Goal: Book appointment/travel/reservation

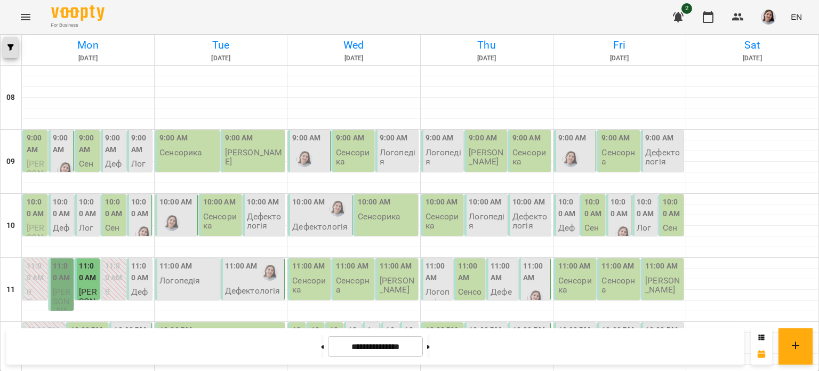
click at [13, 54] on button "button" at bounding box center [10, 47] width 15 height 21
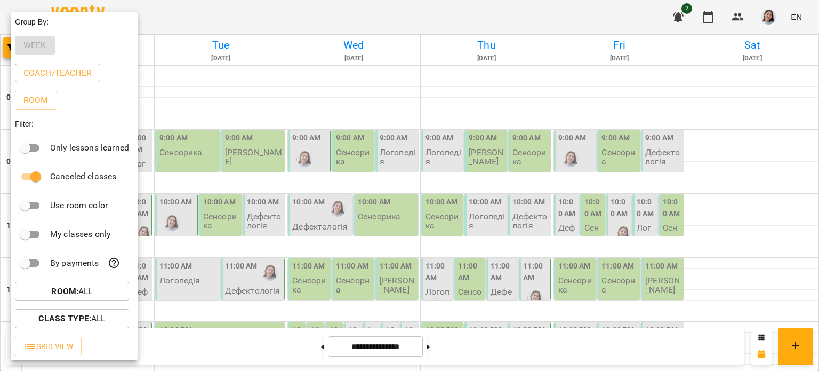
click at [50, 79] on p "Coach/Teacher" at bounding box center [57, 73] width 68 height 13
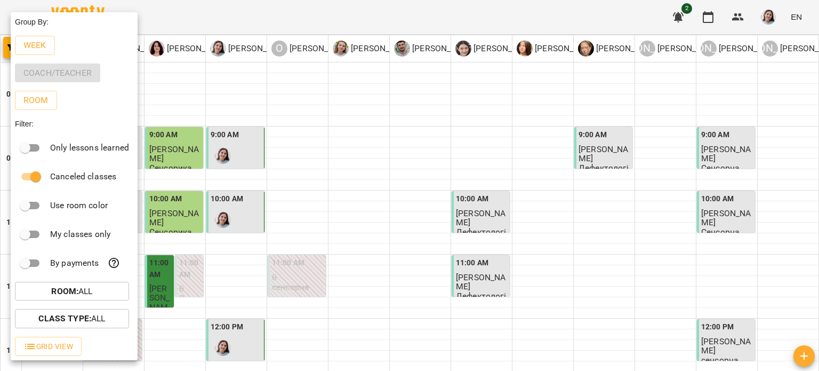
click at [247, 18] on div at bounding box center [409, 185] width 819 height 371
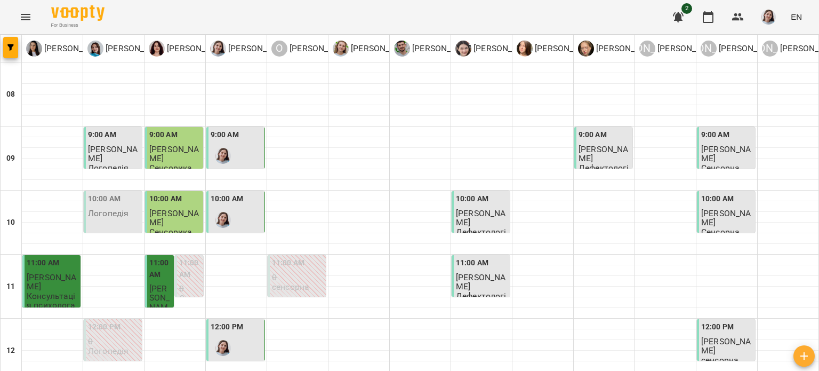
scroll to position [530, 0]
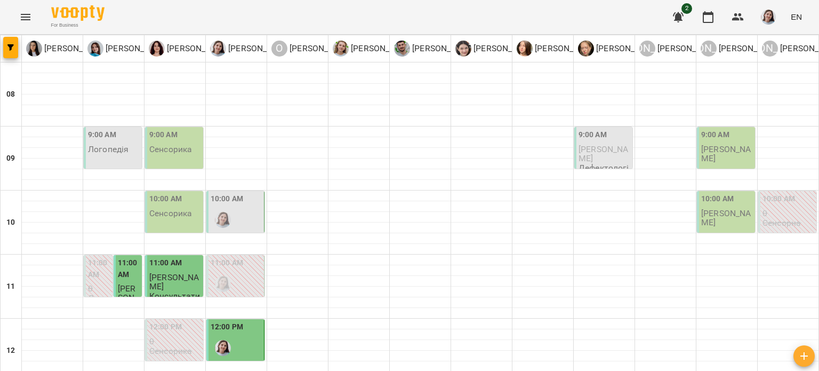
scroll to position [267, 0]
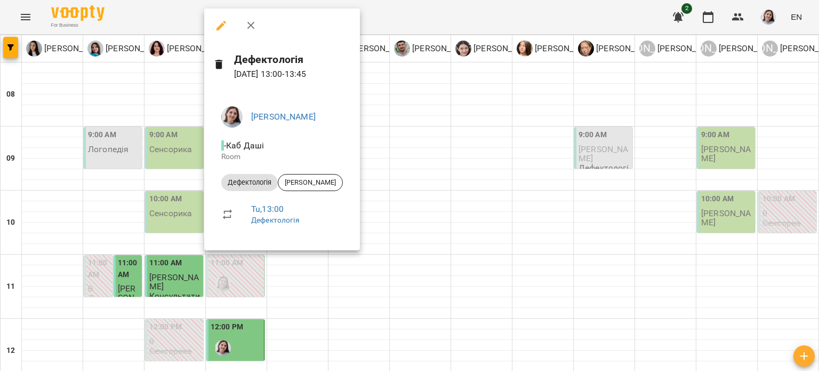
click at [401, 141] on div at bounding box center [409, 185] width 819 height 371
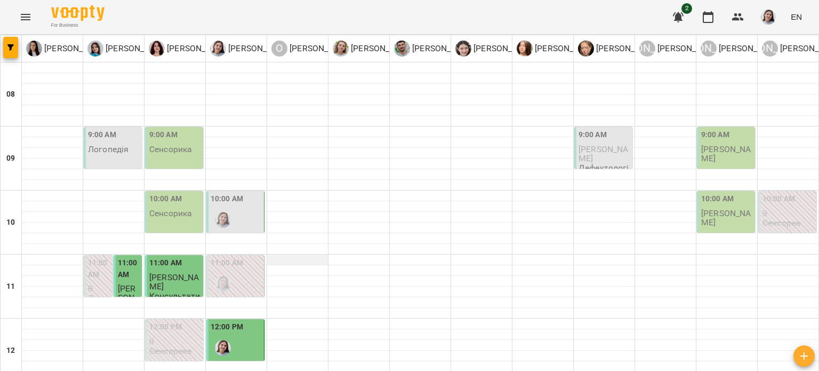
scroll to position [107, 0]
click at [245, 257] on div "11:00 AM" at bounding box center [236, 276] width 51 height 39
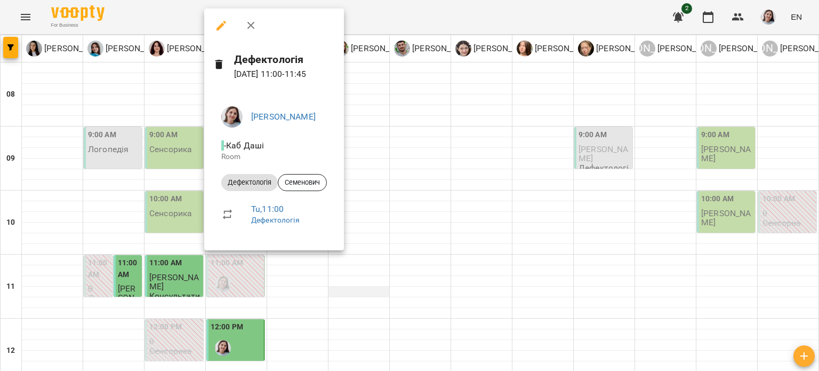
drag, startPoint x: 373, startPoint y: 171, endPoint x: 350, endPoint y: 183, distance: 26.2
click at [373, 171] on div at bounding box center [409, 185] width 819 height 371
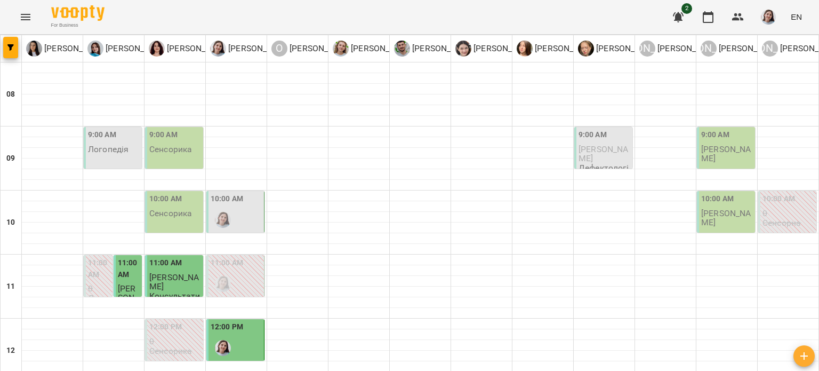
scroll to position [320, 0]
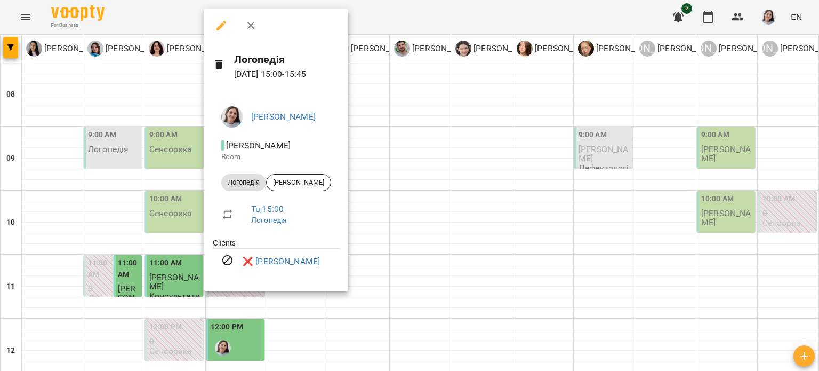
click at [379, 155] on div at bounding box center [409, 185] width 819 height 371
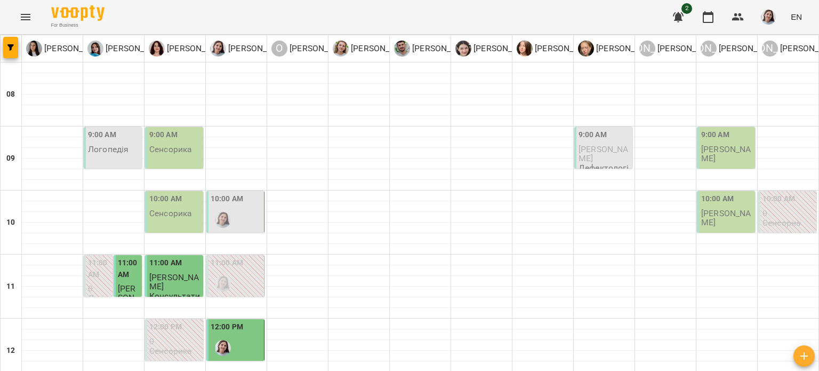
scroll to position [477, 0]
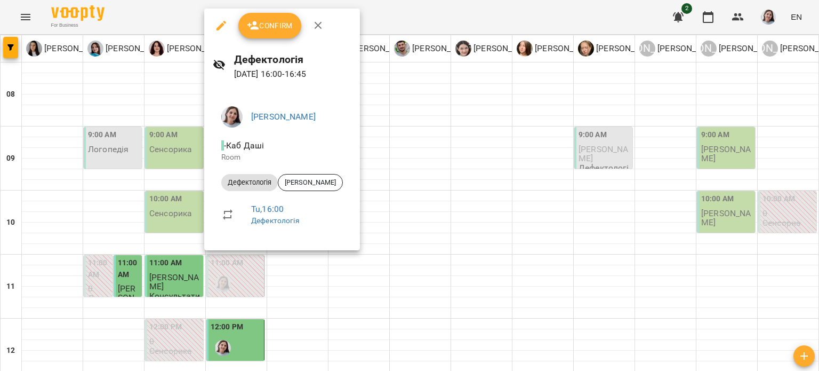
click at [378, 139] on div at bounding box center [409, 185] width 819 height 371
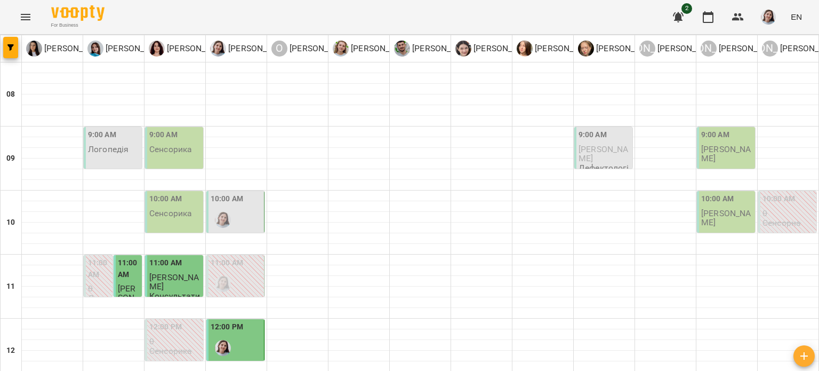
scroll to position [373, 0]
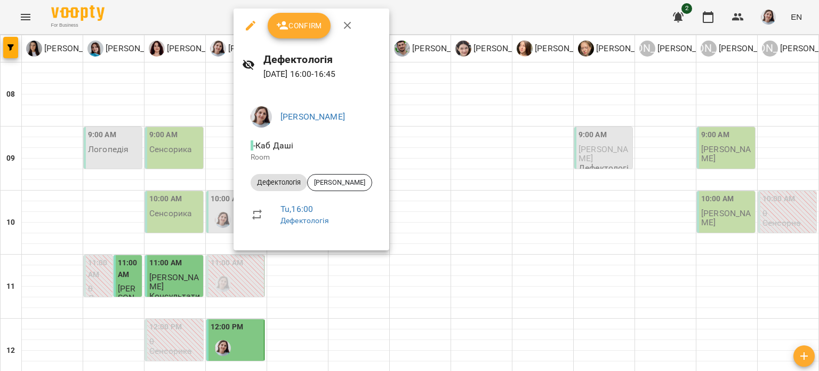
click at [420, 145] on div at bounding box center [409, 185] width 819 height 371
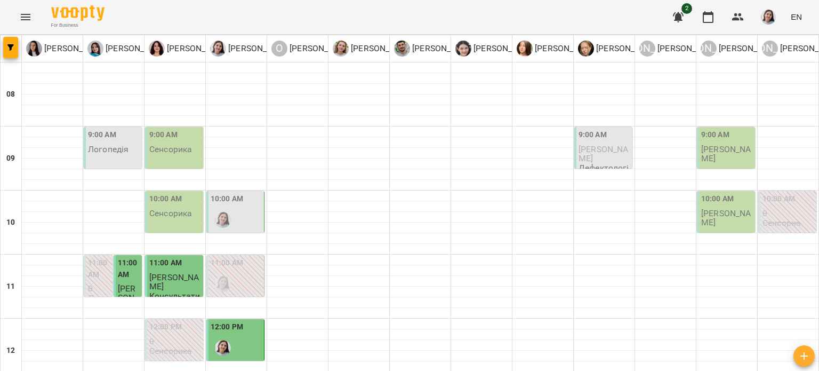
scroll to position [530, 0]
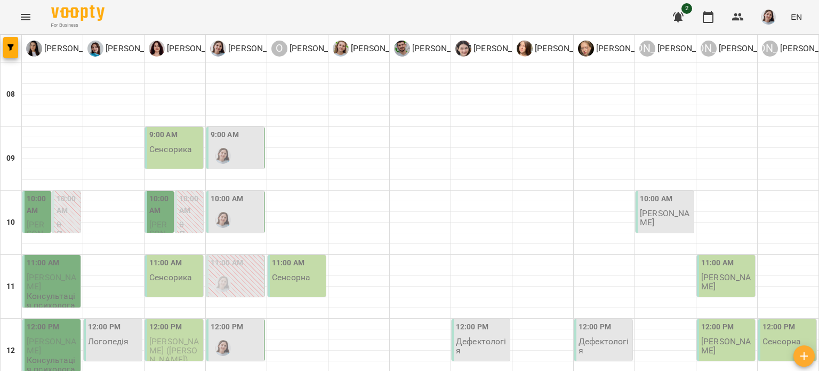
scroll to position [0, 0]
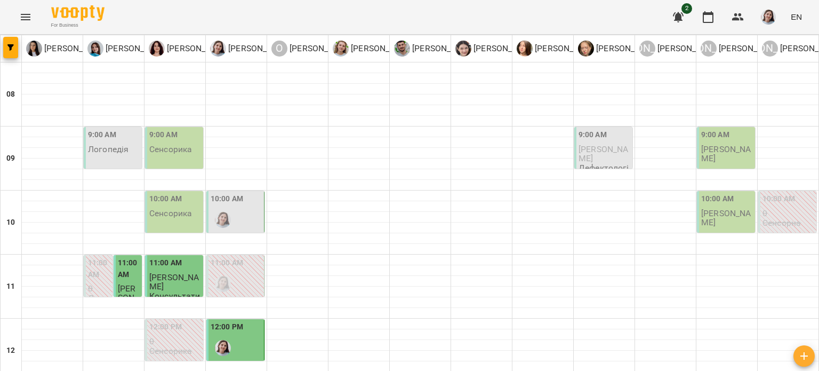
click at [218, 198] on label "10:00 AM" at bounding box center [227, 199] width 33 height 12
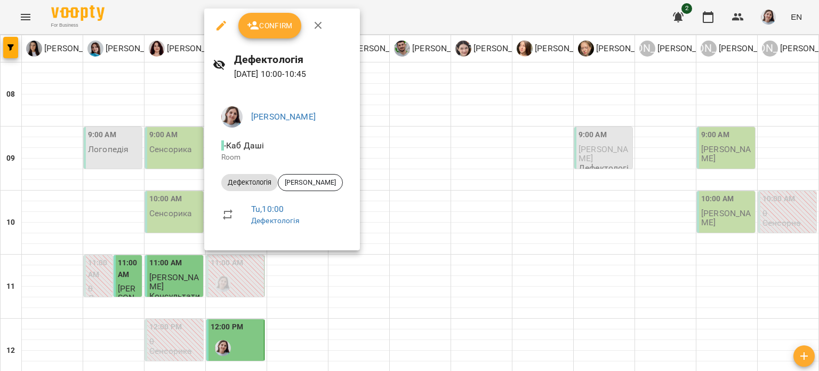
click at [404, 144] on div at bounding box center [409, 185] width 819 height 371
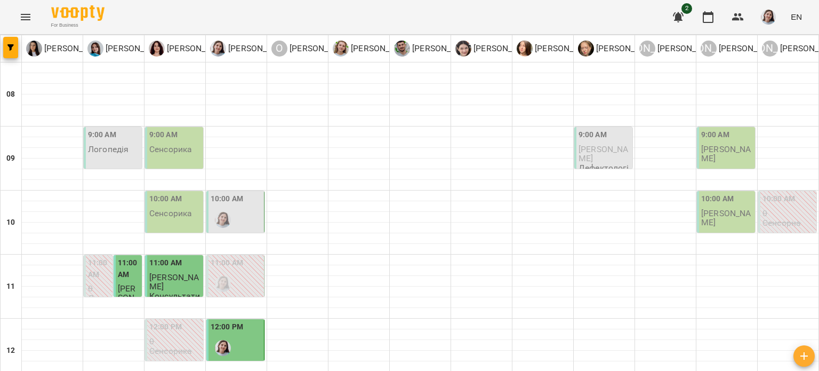
click at [245, 199] on div "10:00 AM" at bounding box center [236, 212] width 51 height 39
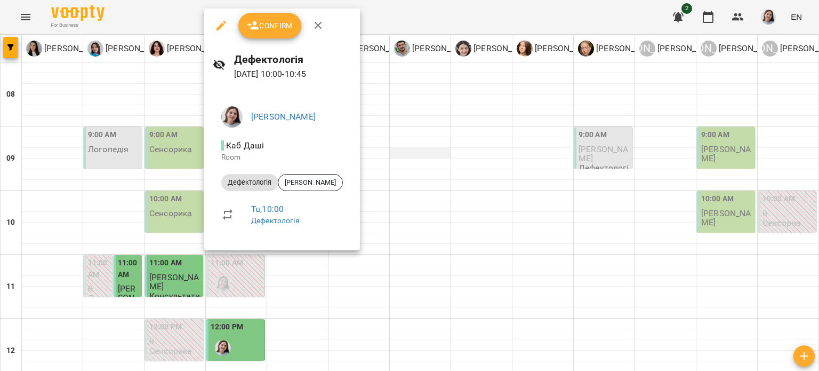
drag, startPoint x: 406, startPoint y: 154, endPoint x: 398, endPoint y: 153, distance: 8.1
click at [406, 154] on div at bounding box center [409, 185] width 819 height 371
